Goal: Information Seeking & Learning: Learn about a topic

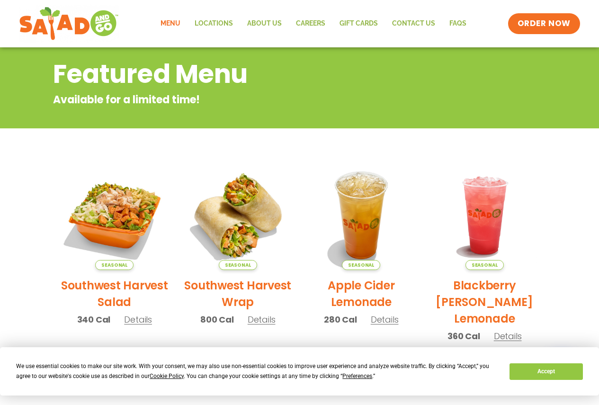
scroll to position [61, 0]
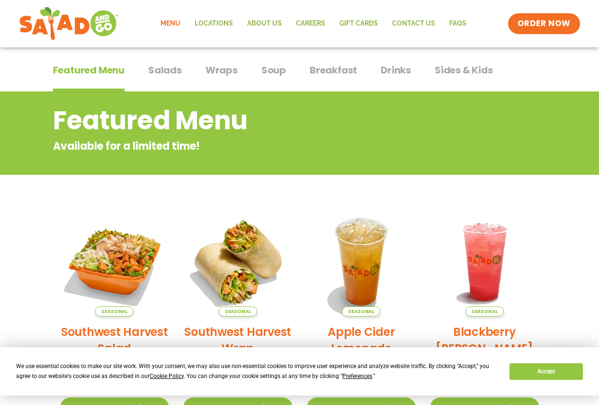
click at [163, 68] on span "Salads" at bounding box center [165, 70] width 34 height 14
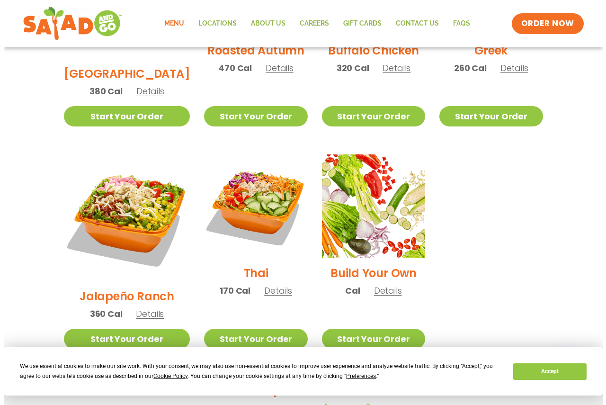
scroll to position [628, 0]
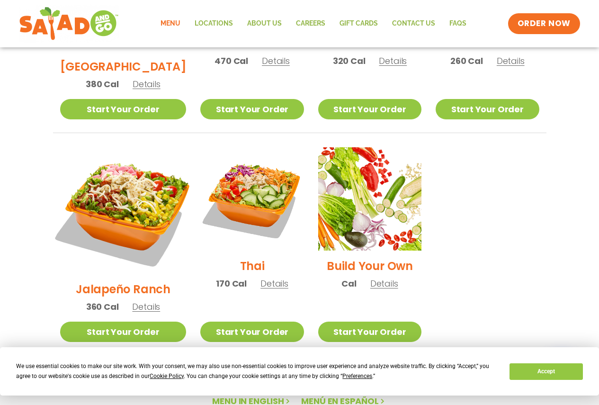
click at [116, 162] on img at bounding box center [123, 210] width 148 height 148
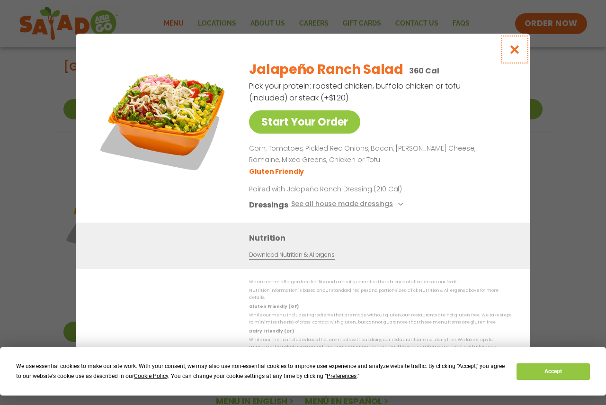
click at [513, 54] on icon "Close modal" at bounding box center [515, 49] width 12 height 10
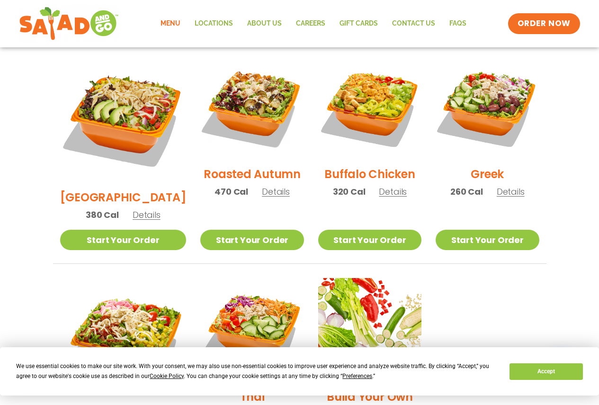
scroll to position [480, 0]
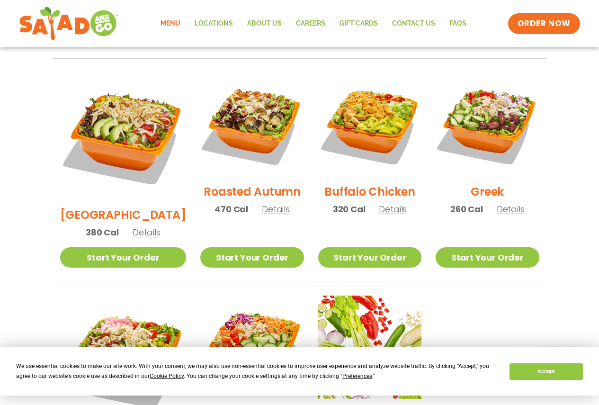
click at [104, 306] on img at bounding box center [123, 358] width 126 height 126
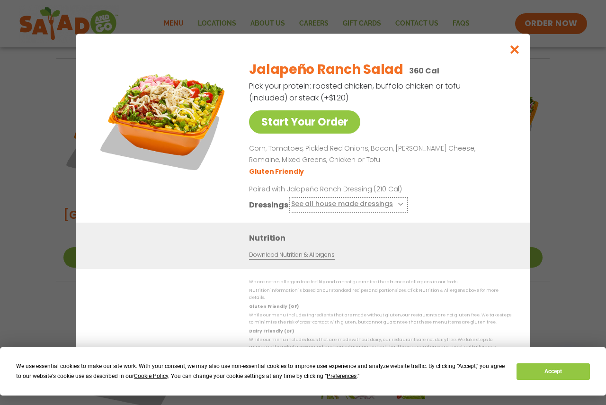
click at [320, 206] on button "See all house made dressings" at bounding box center [348, 205] width 115 height 12
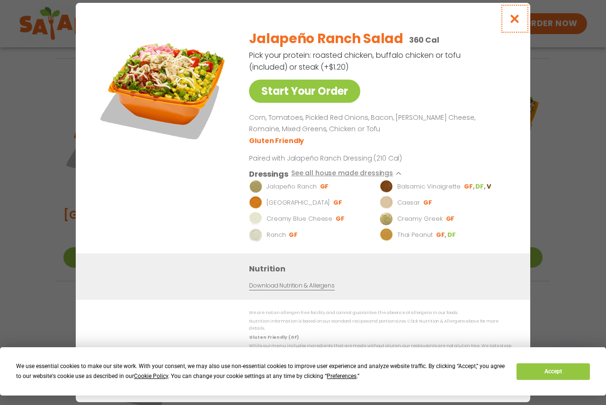
click at [514, 24] on icon "Close modal" at bounding box center [515, 19] width 12 height 10
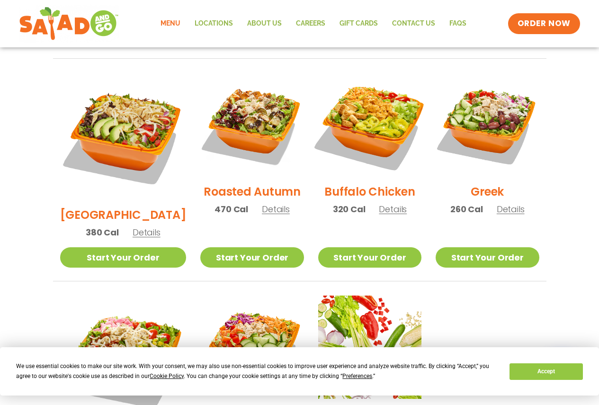
click at [380, 90] on img at bounding box center [369, 124] width 121 height 121
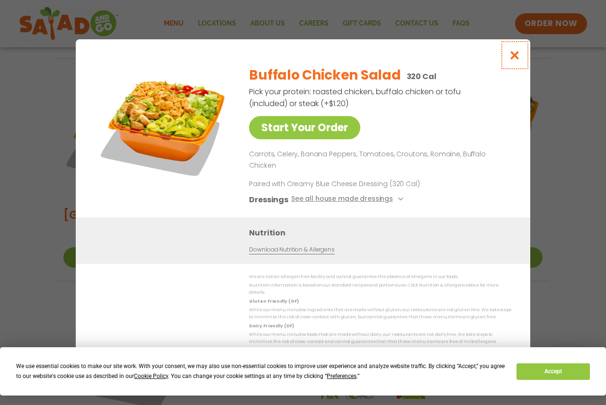
click at [513, 60] on icon "Close modal" at bounding box center [515, 55] width 12 height 10
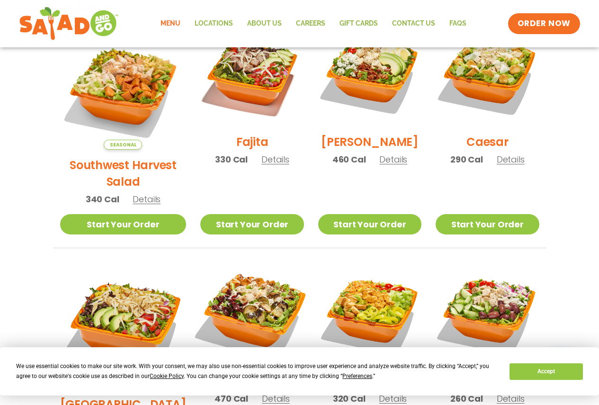
scroll to position [0, 0]
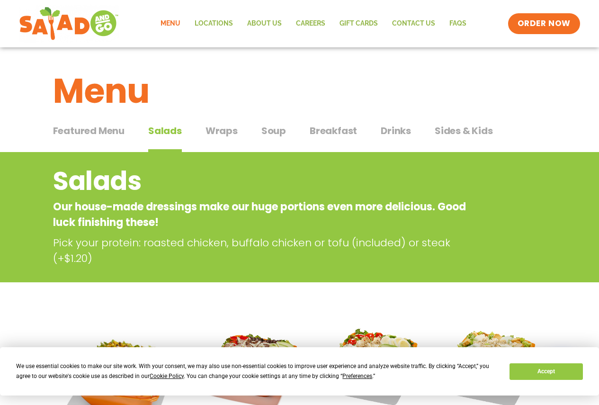
click at [221, 131] on span "Wraps" at bounding box center [221, 131] width 32 height 14
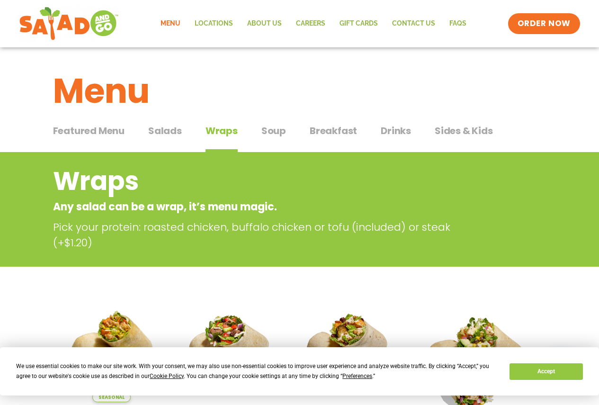
click at [273, 134] on span "Soup" at bounding box center [273, 131] width 25 height 14
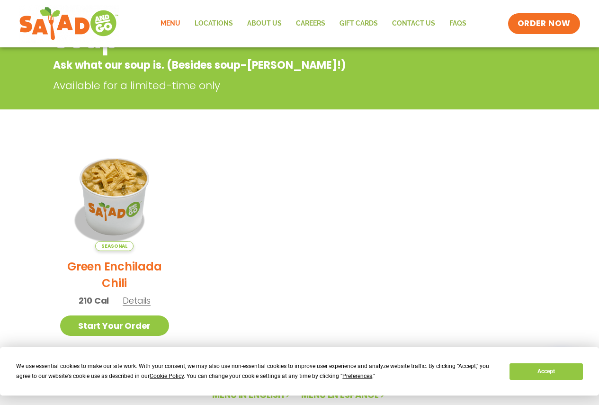
scroll to position [142, 0]
